Goal: Check status: Check status

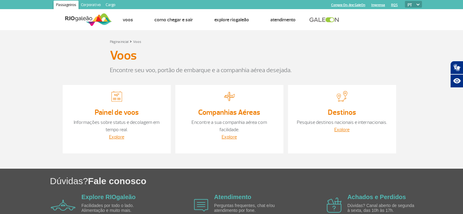
click at [241, 111] on link "Companhias Aéreas" at bounding box center [229, 112] width 62 height 9
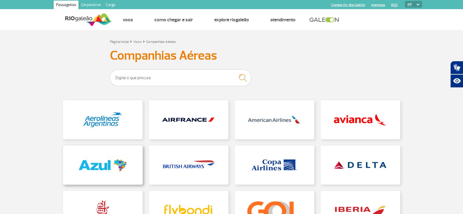
click at [112, 169] on link at bounding box center [103, 165] width 80 height 39
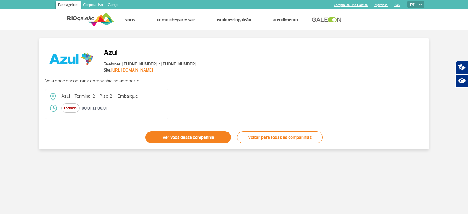
click at [195, 140] on link "Ver voos dessa companhia" at bounding box center [188, 137] width 86 height 12
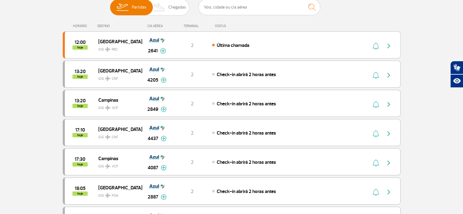
scroll to position [54, 0]
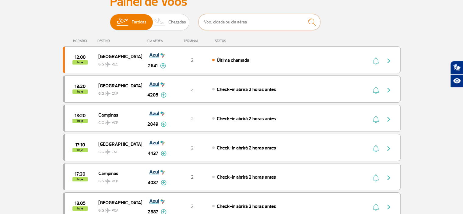
click at [210, 24] on input "text" at bounding box center [260, 22] width 122 height 16
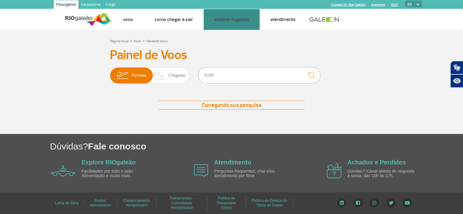
scroll to position [13, 0]
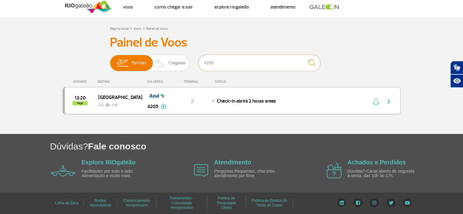
type input "4205"
click at [79, 100] on span "13:20" at bounding box center [80, 98] width 11 height 4
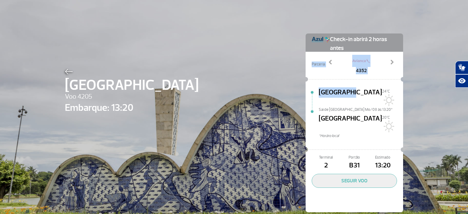
drag, startPoint x: 252, startPoint y: 67, endPoint x: 342, endPoint y: 92, distance: 94.0
click at [342, 92] on div "[GEOGRAPHIC_DATA] Voo 4205 Embarque: 13:20 Check-in abrirá 2 horas antes Parcer…" at bounding box center [233, 114] width 347 height 228
click at [332, 70] on link "Previous" at bounding box center [330, 66] width 11 height 15
click at [327, 60] on span at bounding box center [330, 62] width 6 height 6
click at [327, 64] on span at bounding box center [330, 62] width 6 height 6
